Goal: Navigation & Orientation: Find specific page/section

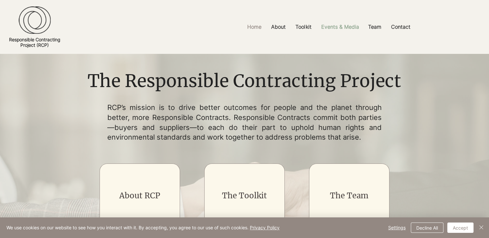
click at [337, 26] on p "Events & Media" at bounding box center [340, 27] width 44 height 15
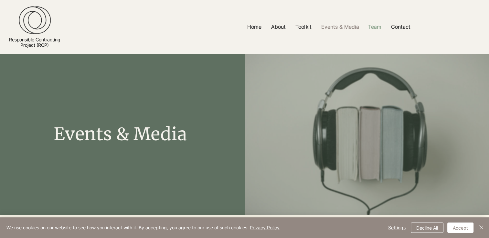
click at [377, 28] on p "Team" at bounding box center [375, 27] width 20 height 15
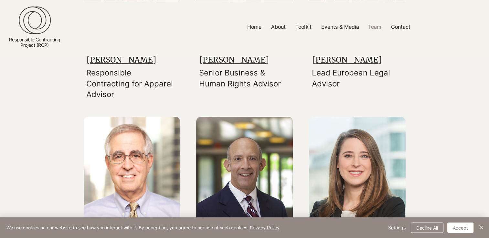
scroll to position [679, 0]
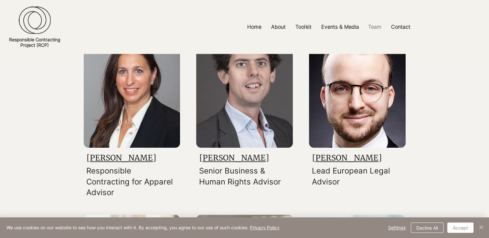
click at [350, 154] on link "Daniel Schönfelder" at bounding box center [346, 158] width 69 height 10
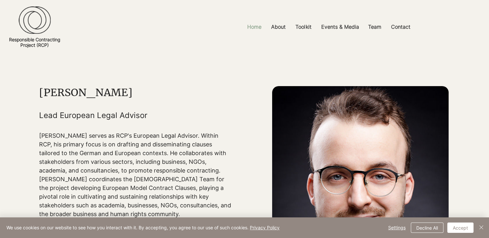
click at [253, 24] on p "Home" at bounding box center [254, 27] width 21 height 15
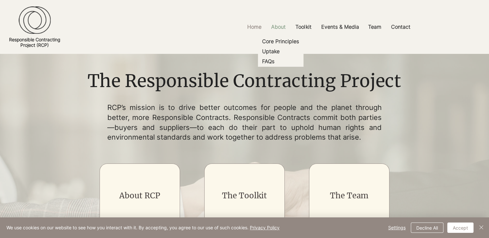
click at [279, 25] on p "About" at bounding box center [278, 27] width 21 height 15
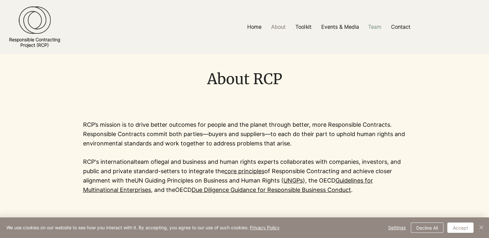
click at [376, 26] on p "Team" at bounding box center [375, 27] width 20 height 15
